Goal: Find specific page/section: Find specific page/section

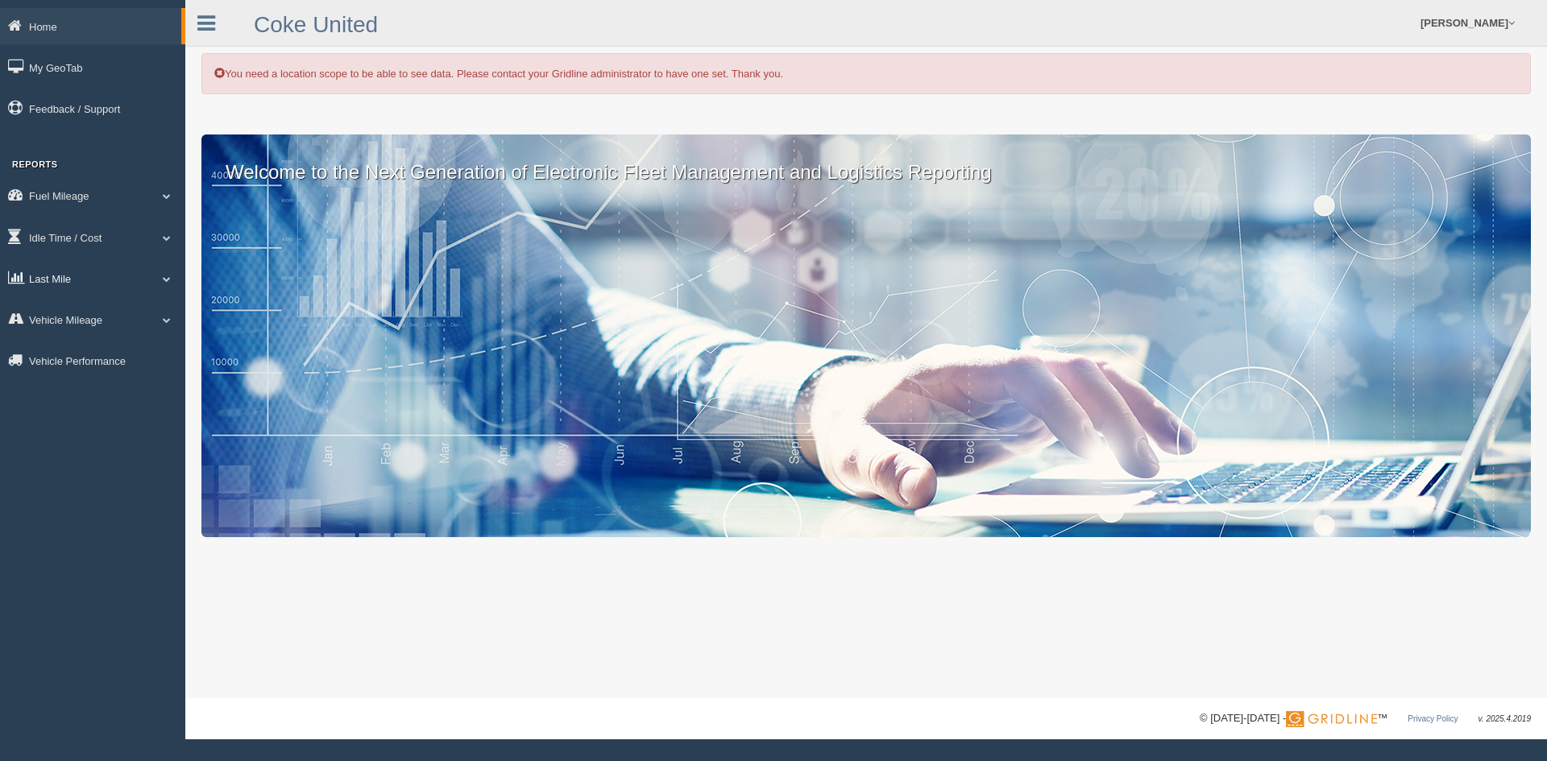
click at [94, 287] on link "Last Mile" at bounding box center [92, 278] width 185 height 36
click at [102, 317] on link "Planned Vs Actual" at bounding box center [105, 315] width 152 height 29
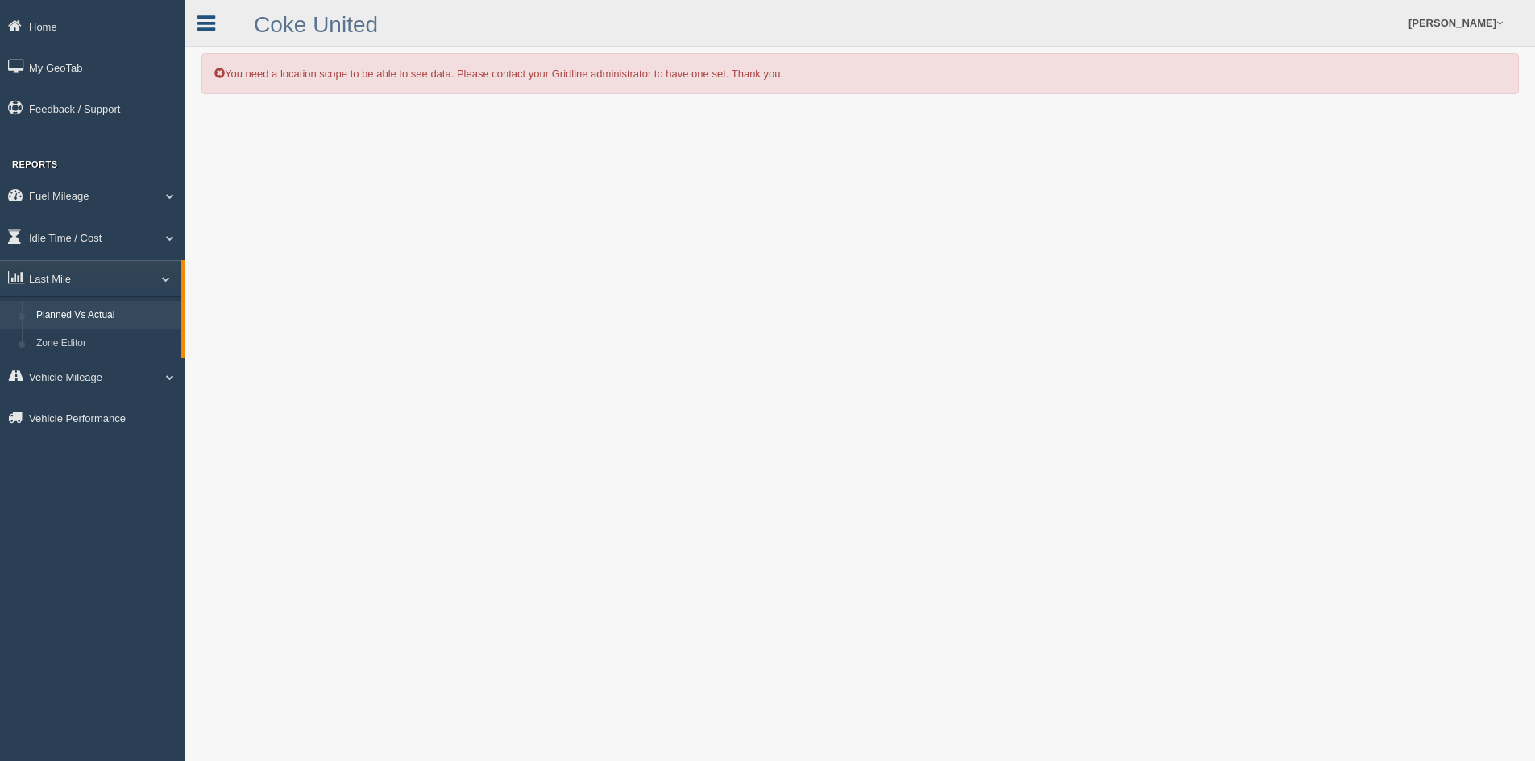
click at [209, 24] on icon at bounding box center [206, 23] width 18 height 21
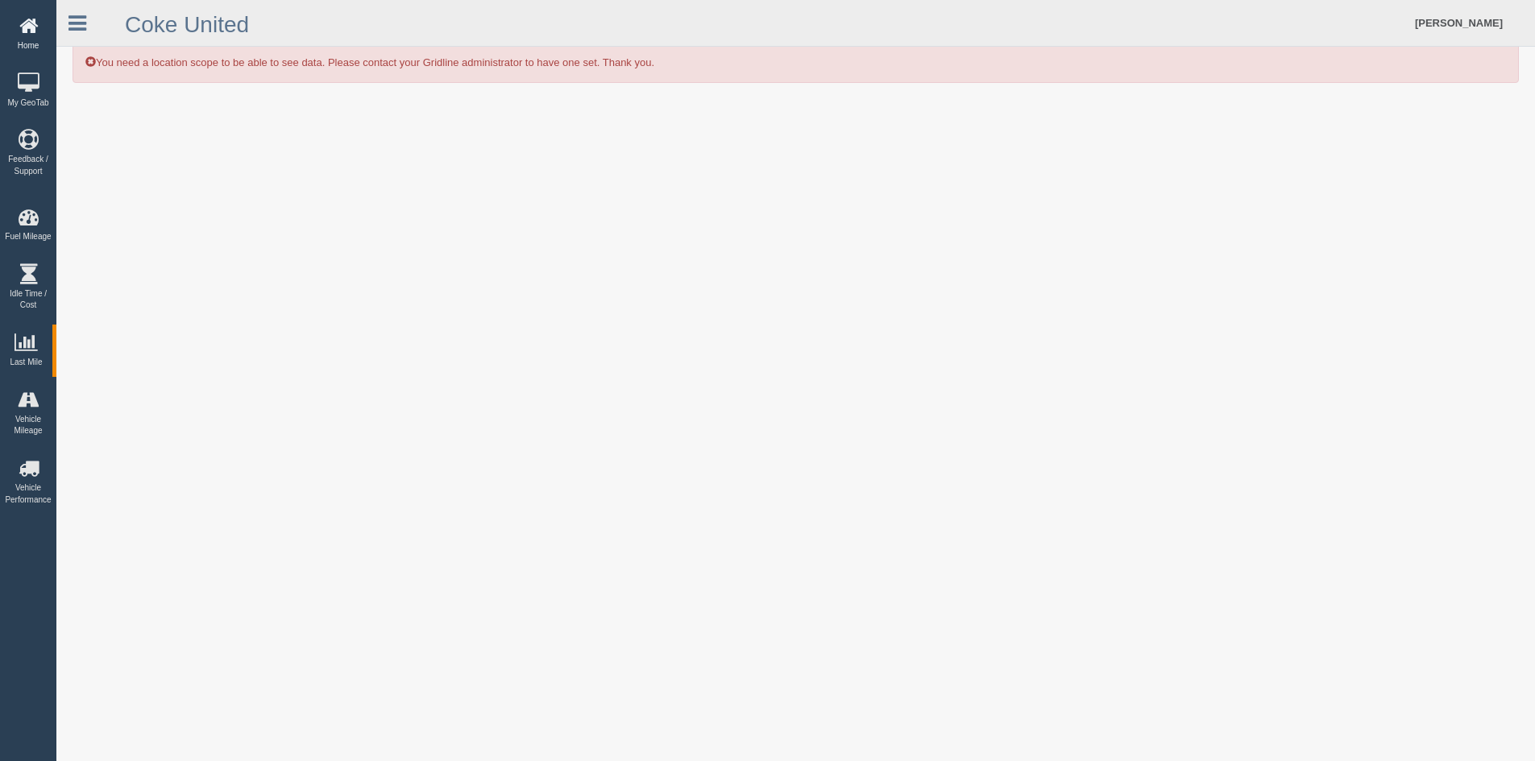
click at [26, 34] on icon at bounding box center [28, 26] width 48 height 20
